Goal: Information Seeking & Learning: Learn about a topic

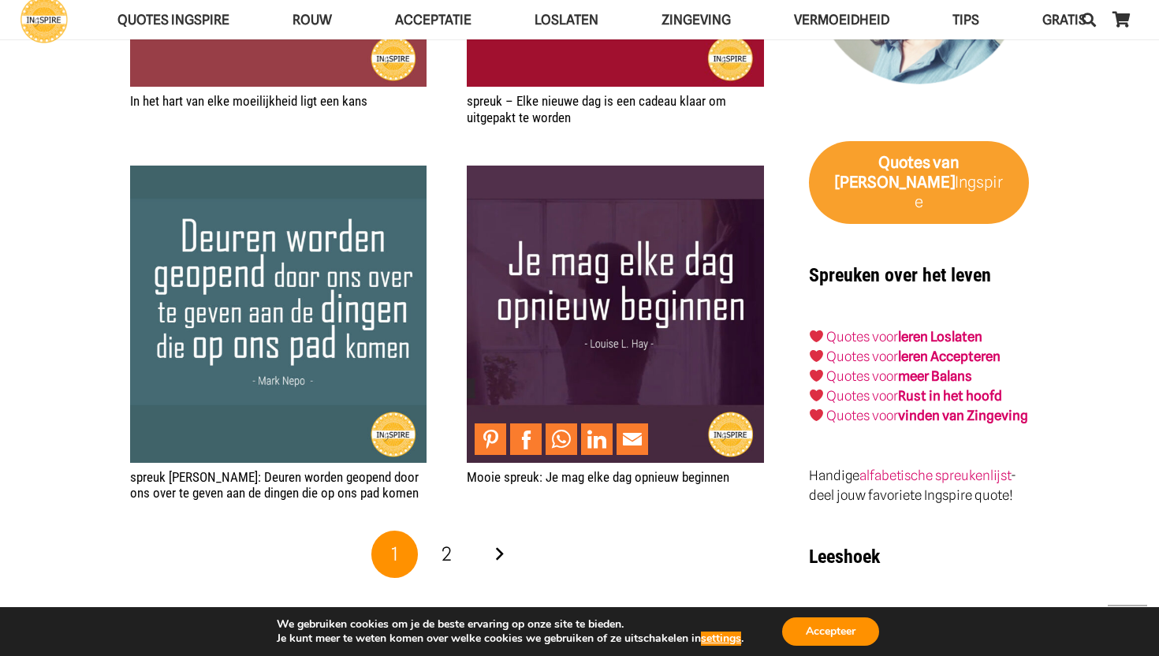
scroll to position [2708, 0]
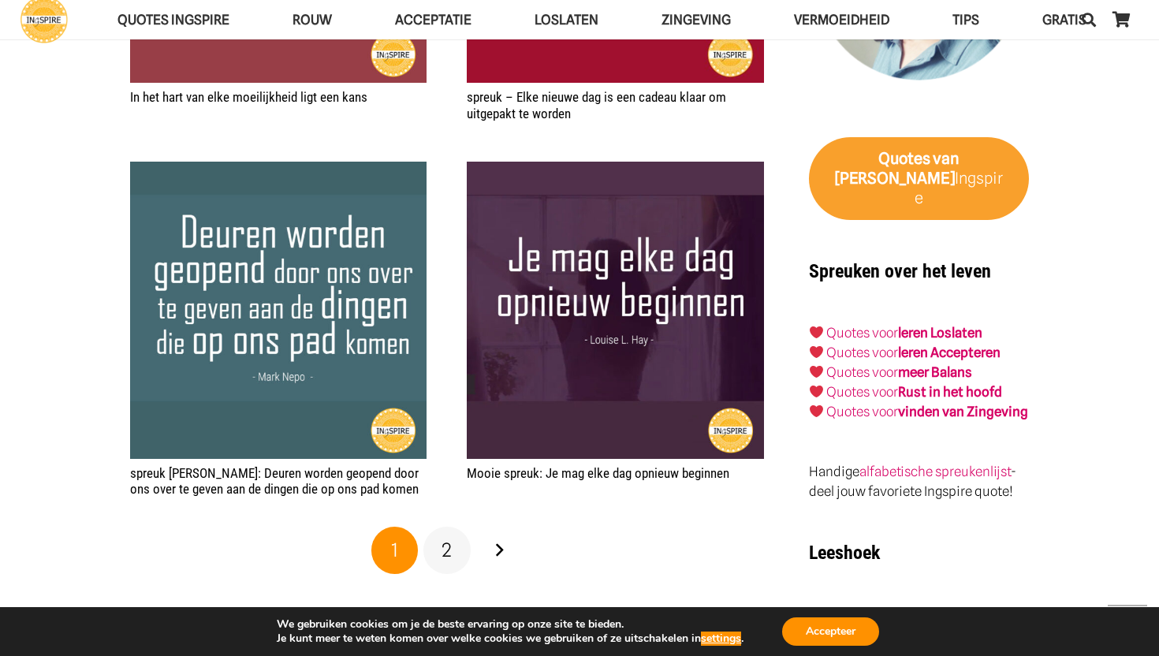
click at [453, 548] on link "2" at bounding box center [446, 550] width 47 height 47
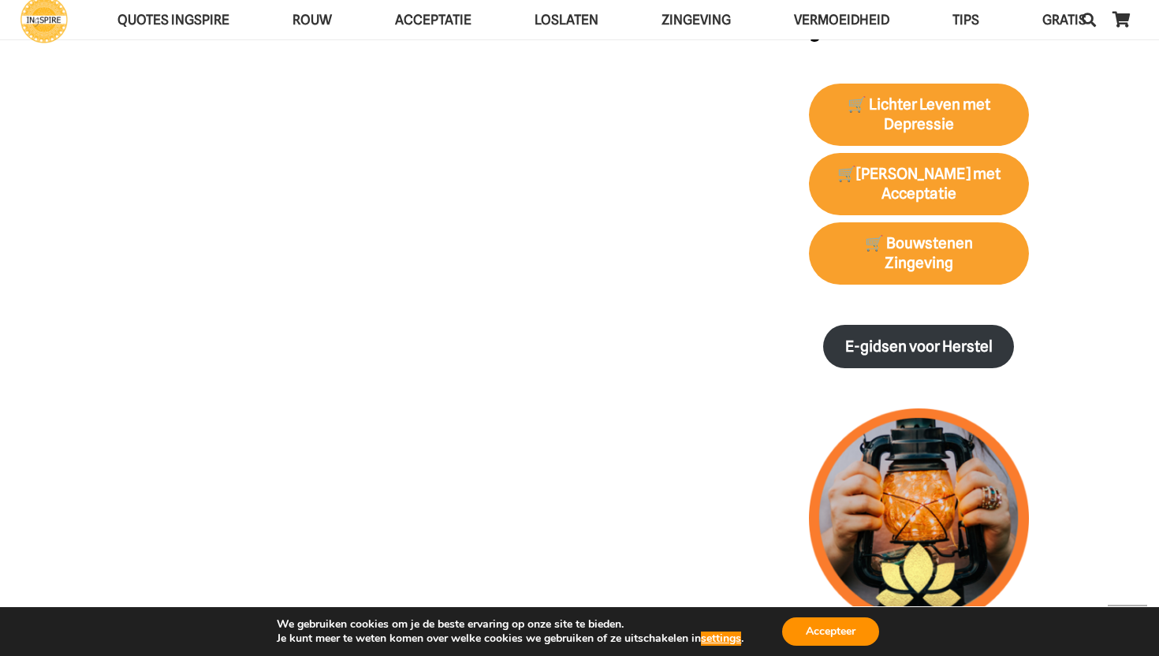
scroll to position [1824, 0]
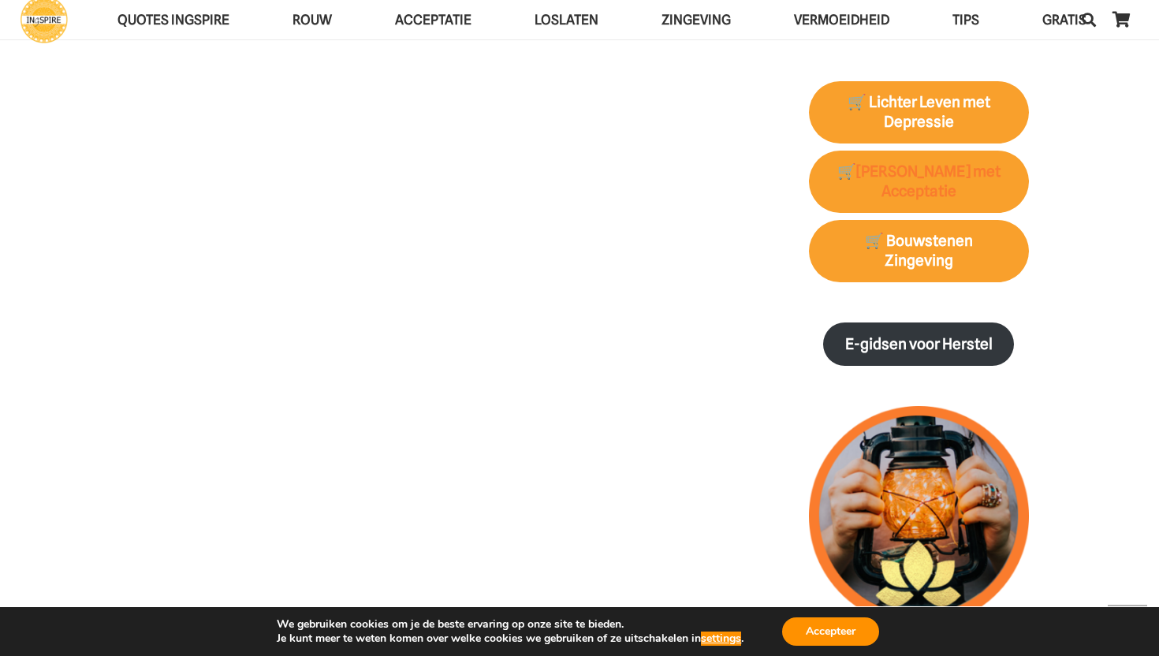
click at [931, 164] on strong "🛒[PERSON_NAME] met Acceptatie" at bounding box center [918, 181] width 163 height 38
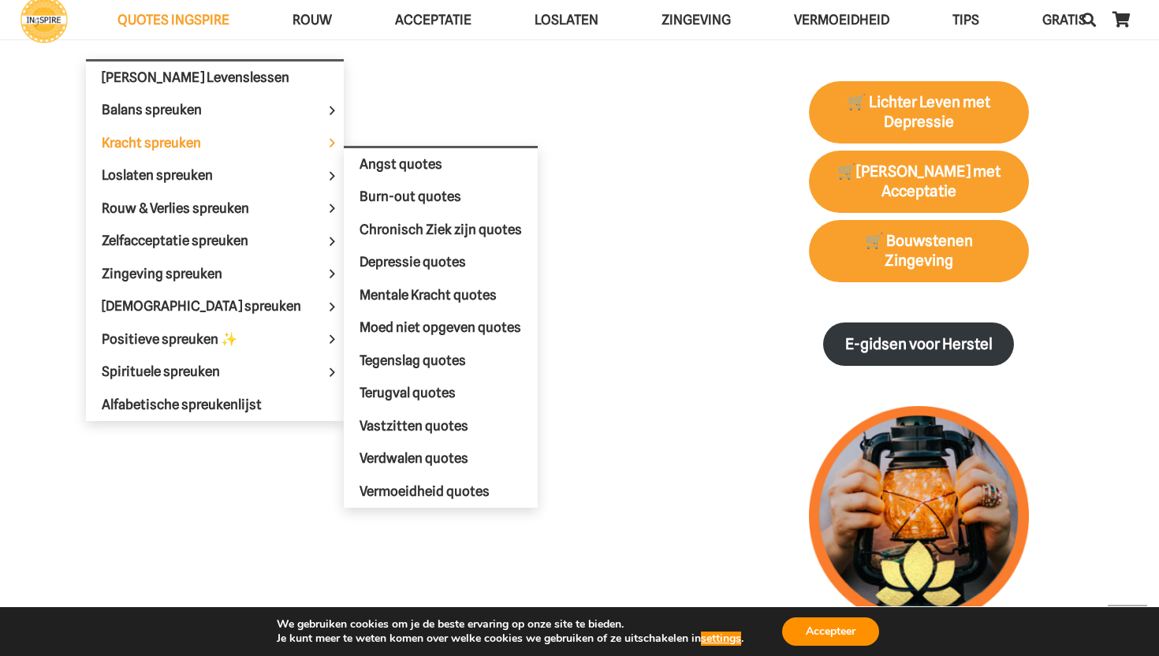
click at [189, 133] on link "Kracht spreuken" at bounding box center [215, 143] width 258 height 33
